Goal: Task Accomplishment & Management: Use online tool/utility

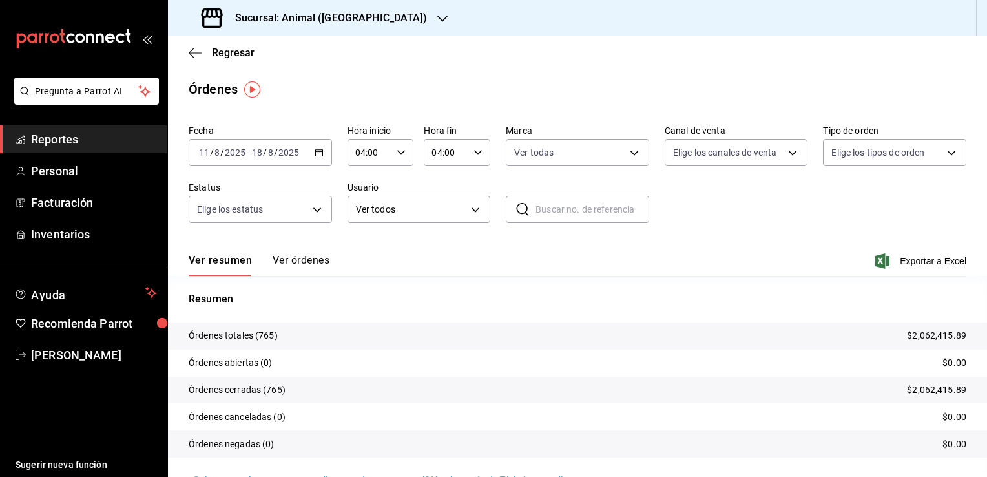
click at [344, 19] on h3 "Sucursal: Animal ([GEOGRAPHIC_DATA])" at bounding box center [326, 18] width 202 height 16
click at [304, 47] on div "Mochomos (Tijuana)" at bounding box center [265, 55] width 194 height 29
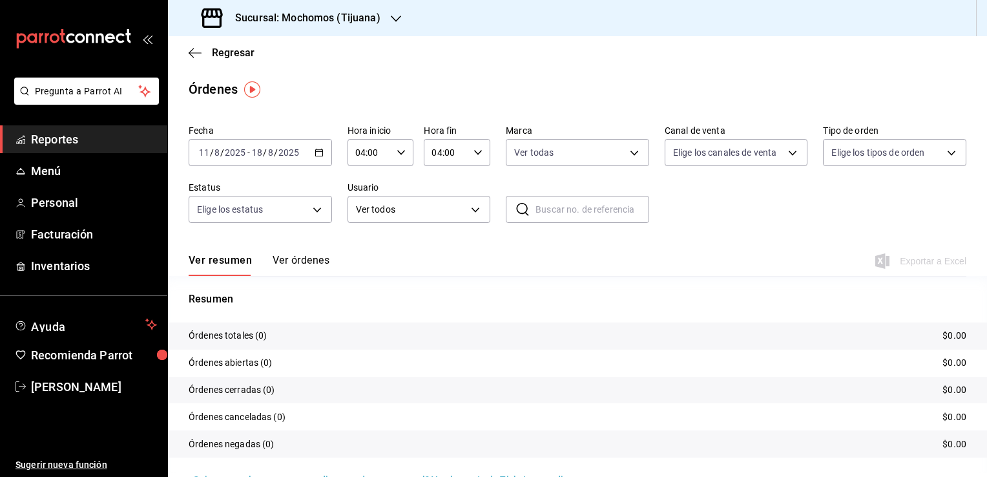
click at [308, 149] on div "[DATE] [DATE] - [DATE] [DATE]" at bounding box center [260, 152] width 143 height 27
click at [470, 327] on tr "Órdenes totales (0) $0.00" at bounding box center [577, 335] width 819 height 27
click at [594, 156] on body "Pregunta a Parrot AI Reportes Menú Personal Facturación Inventarios Ayuda Recom…" at bounding box center [493, 238] width 987 height 477
click at [540, 241] on span "Mochomos (Tijuana)" at bounding box center [587, 246] width 100 height 14
type input "98bba0fd-3ba1-42e0-bfa8-4188b5c89202,c300ab0f-4e96-434a-ab79-9fec8b673c9f"
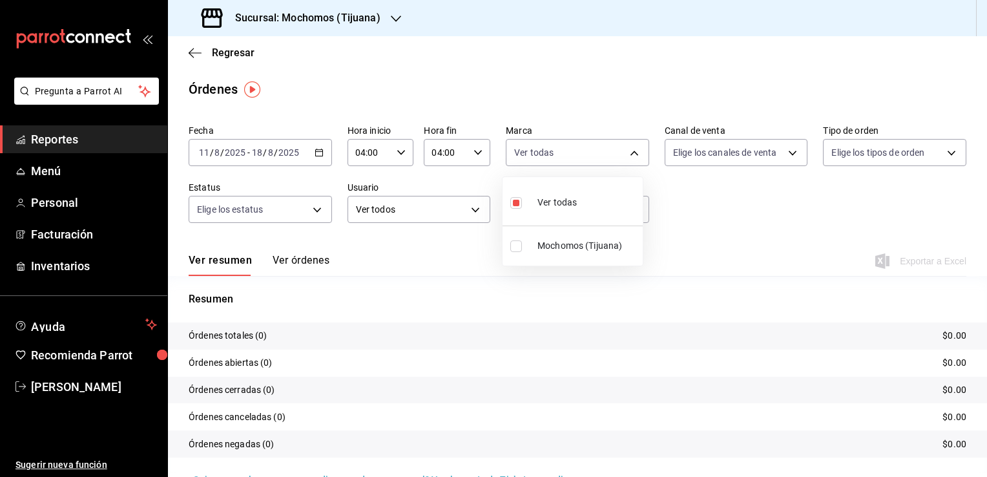
checkbox input "false"
checkbox input "true"
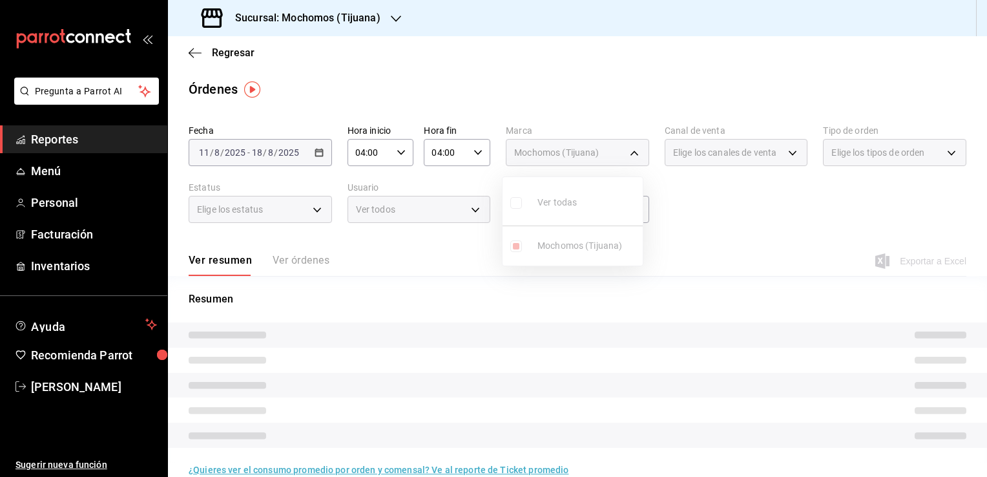
click at [787, 203] on div at bounding box center [493, 238] width 987 height 477
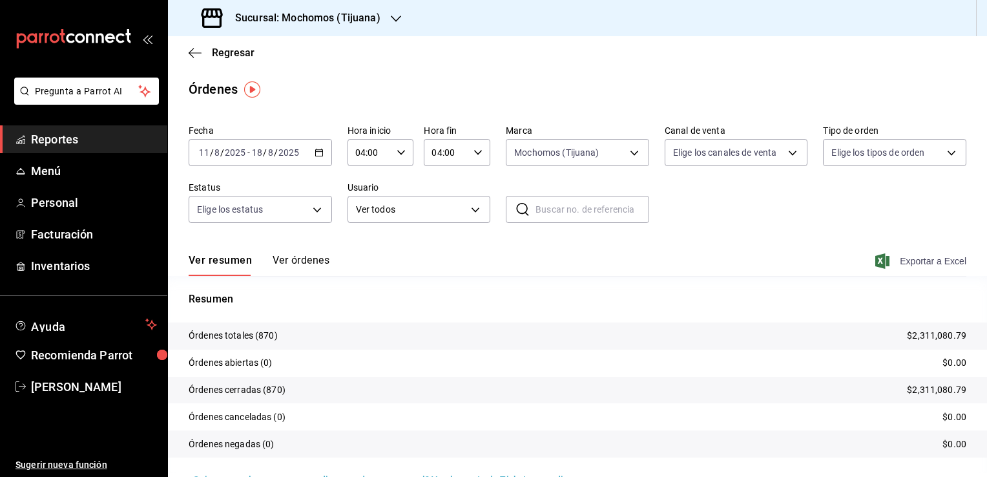
click at [916, 260] on span "Exportar a Excel" at bounding box center [922, 261] width 89 height 16
